Goal: Find specific page/section: Find specific page/section

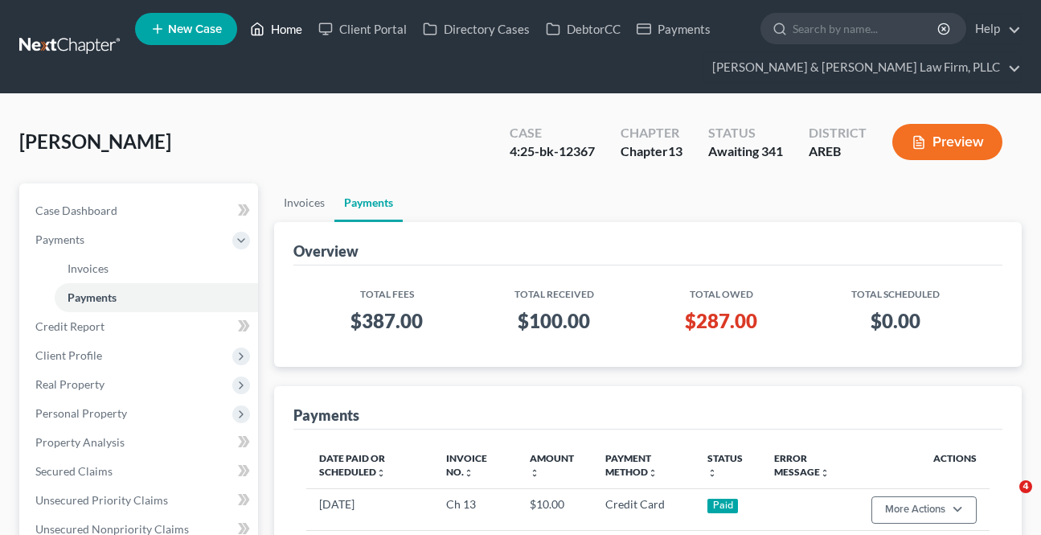
click at [278, 30] on link "Home" at bounding box center [276, 28] width 68 height 29
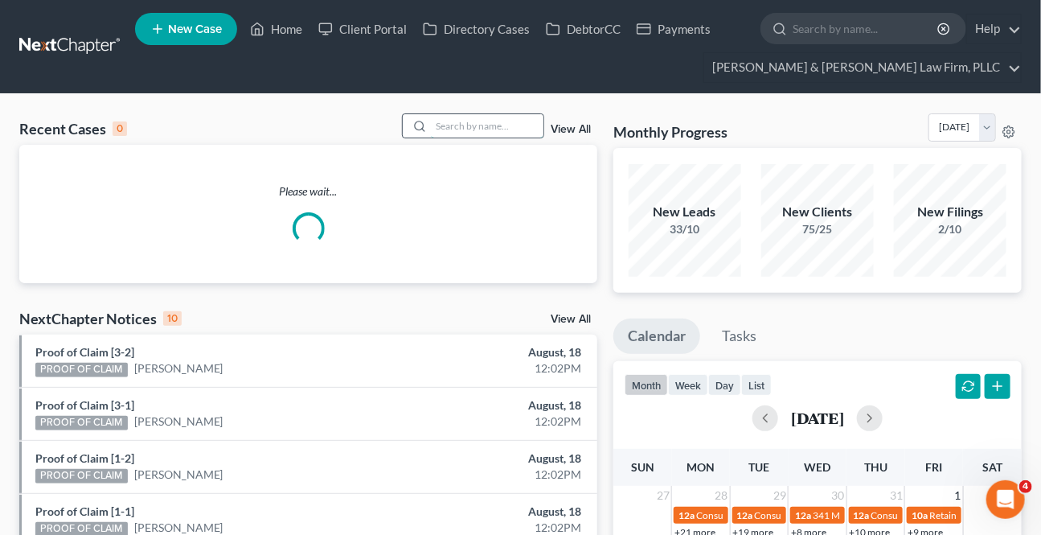
drag, startPoint x: 460, startPoint y: 135, endPoint x: 459, endPoint y: 125, distance: 10.5
click at [459, 125] on input "search" at bounding box center [487, 125] width 113 height 23
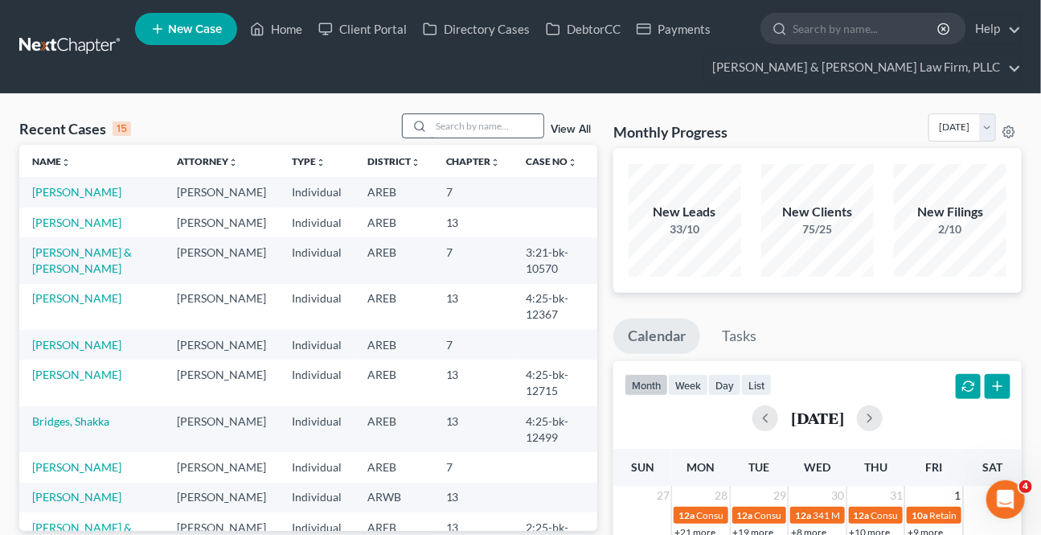
click at [457, 115] on input "search" at bounding box center [487, 125] width 113 height 23
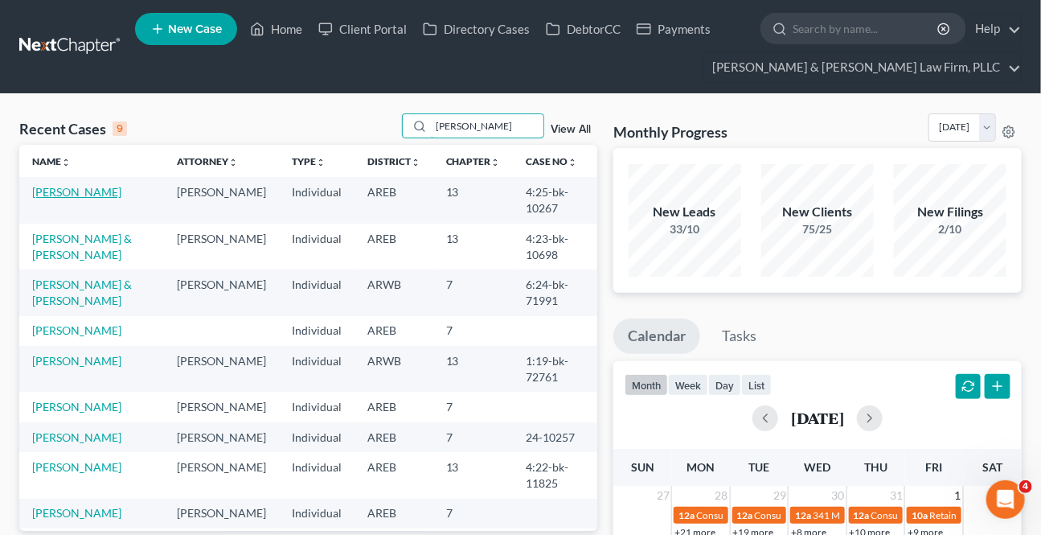
type input "[PERSON_NAME]"
click at [67, 189] on link "[PERSON_NAME]" at bounding box center [76, 192] width 89 height 14
select select "2"
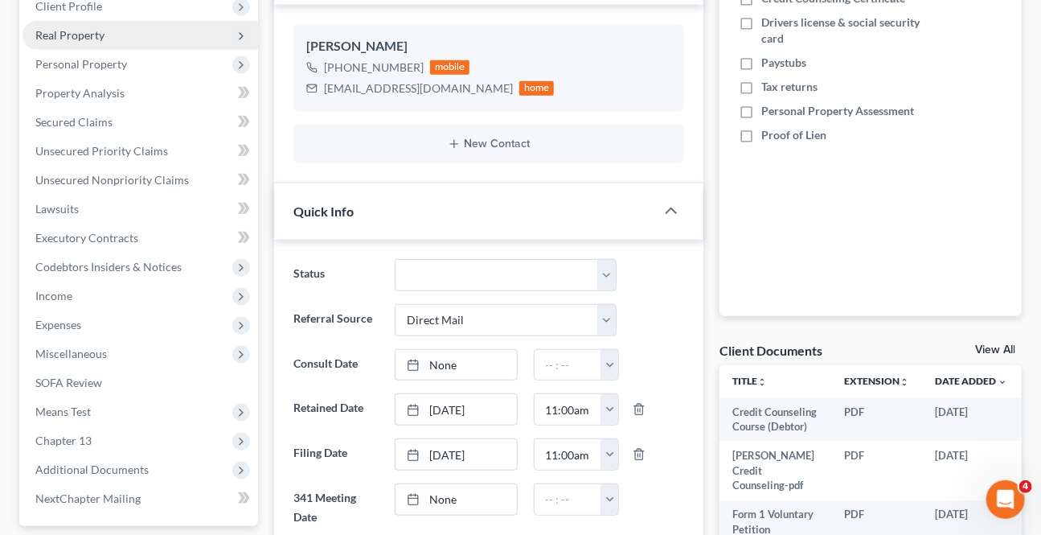
scroll to position [292, 0]
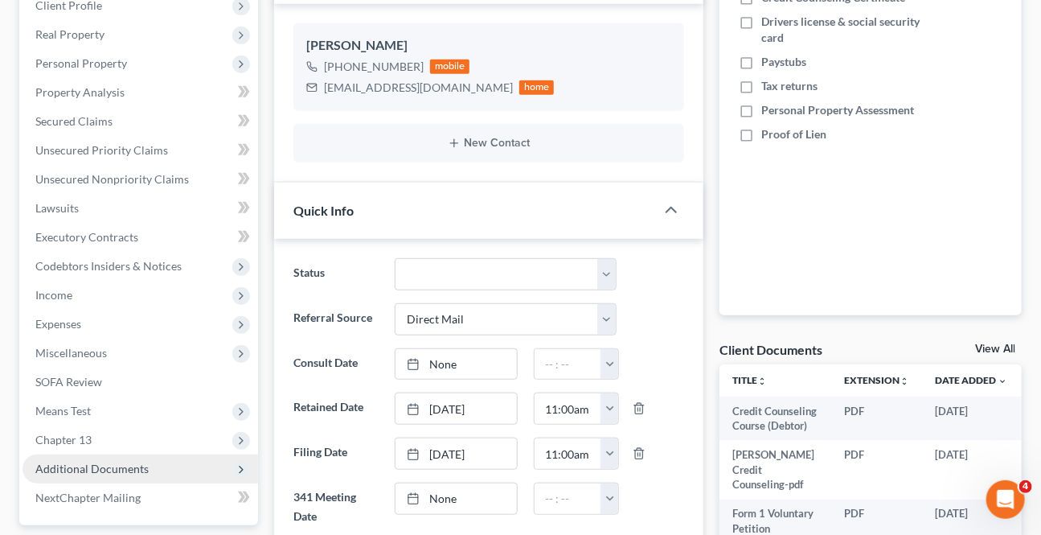
click at [93, 455] on span "Additional Documents" at bounding box center [141, 468] width 236 height 29
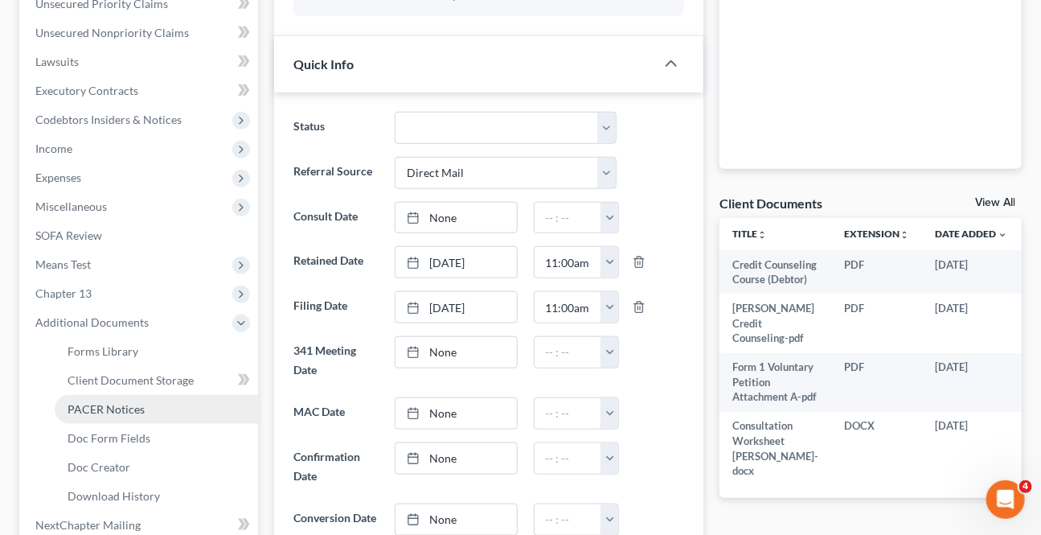
click at [101, 402] on span "PACER Notices" at bounding box center [106, 409] width 77 height 14
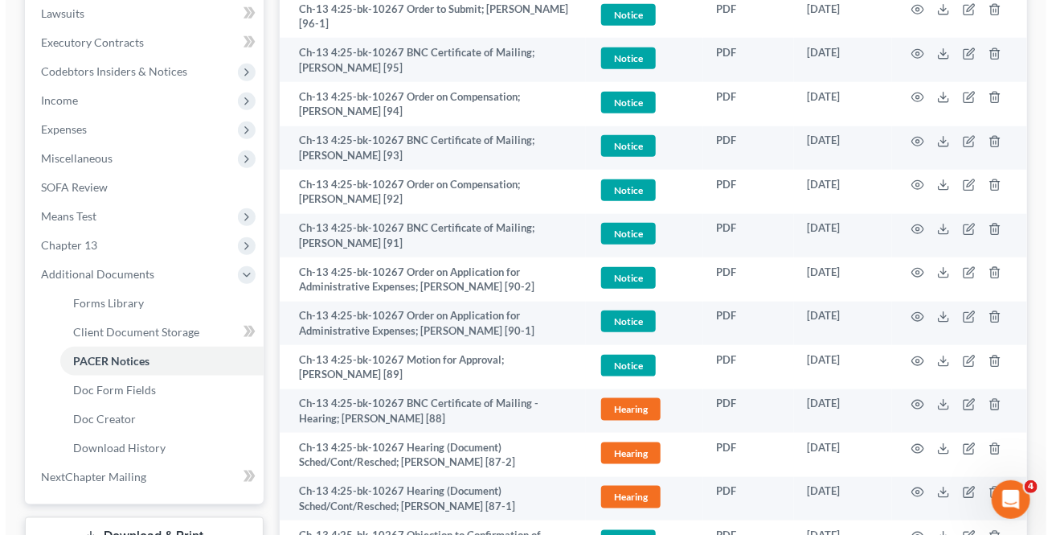
scroll to position [511, 0]
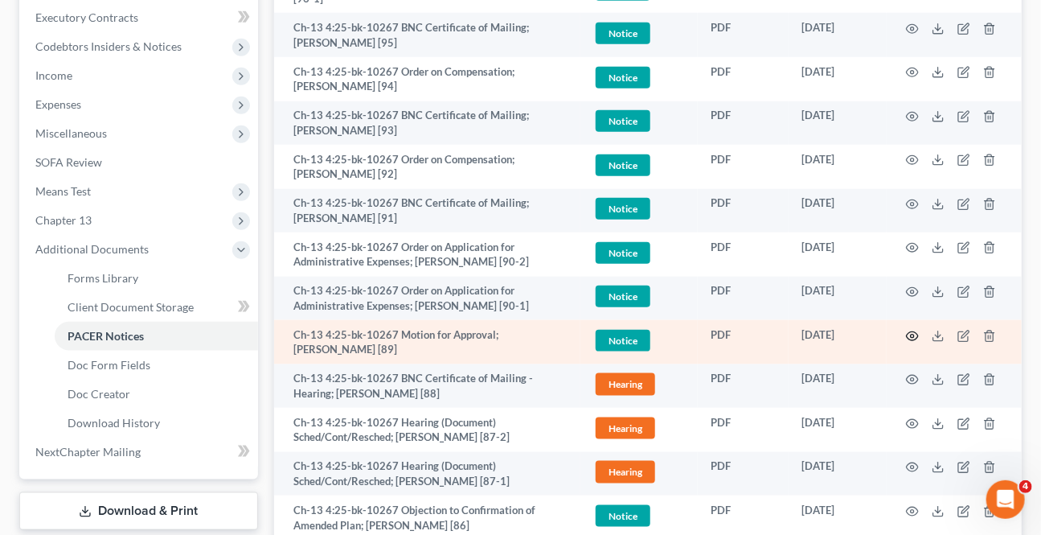
click at [912, 330] on icon "button" at bounding box center [912, 336] width 13 height 13
